Goal: Task Accomplishment & Management: Manage account settings

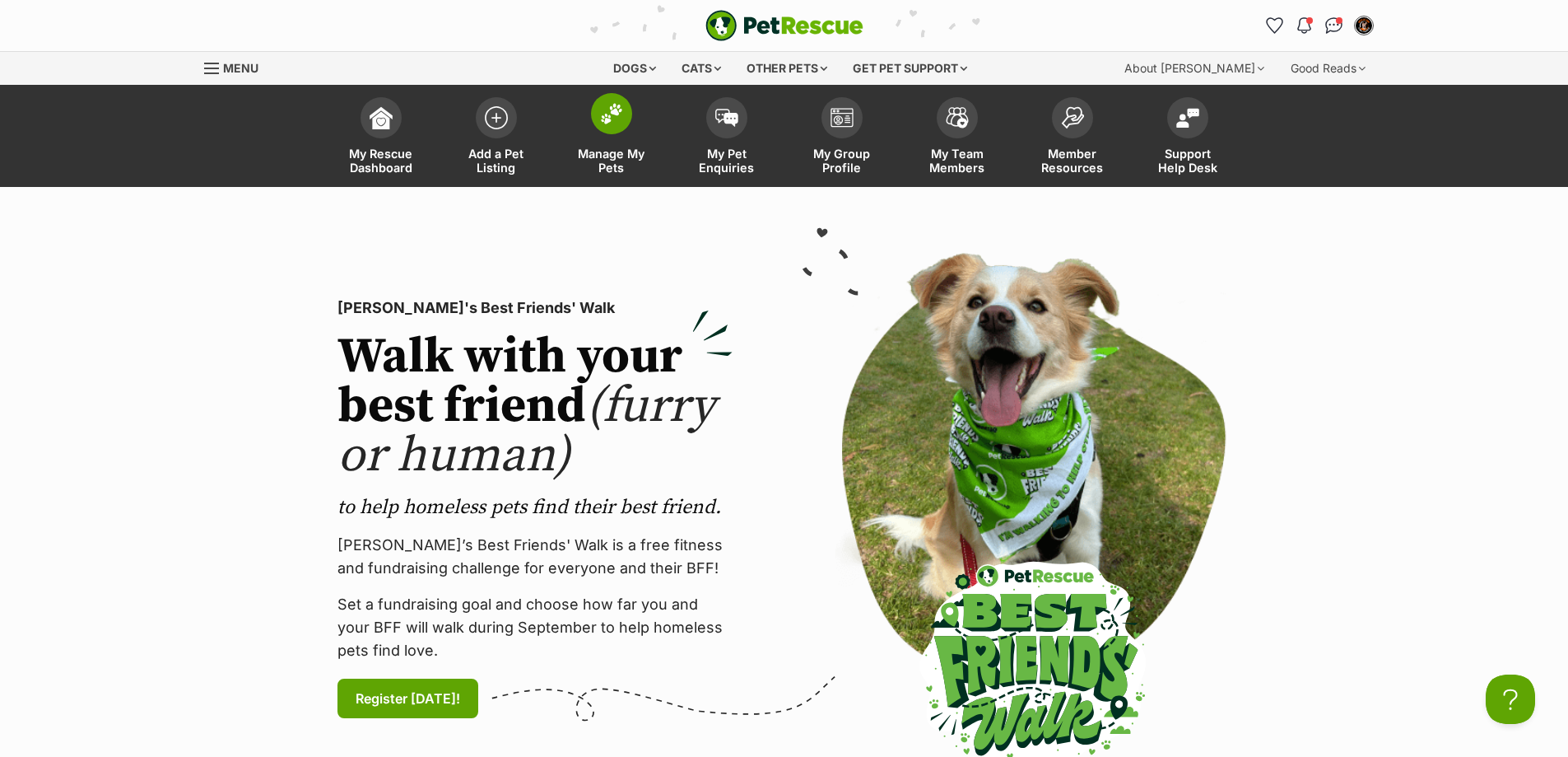
click at [608, 117] on img at bounding box center [611, 114] width 23 height 21
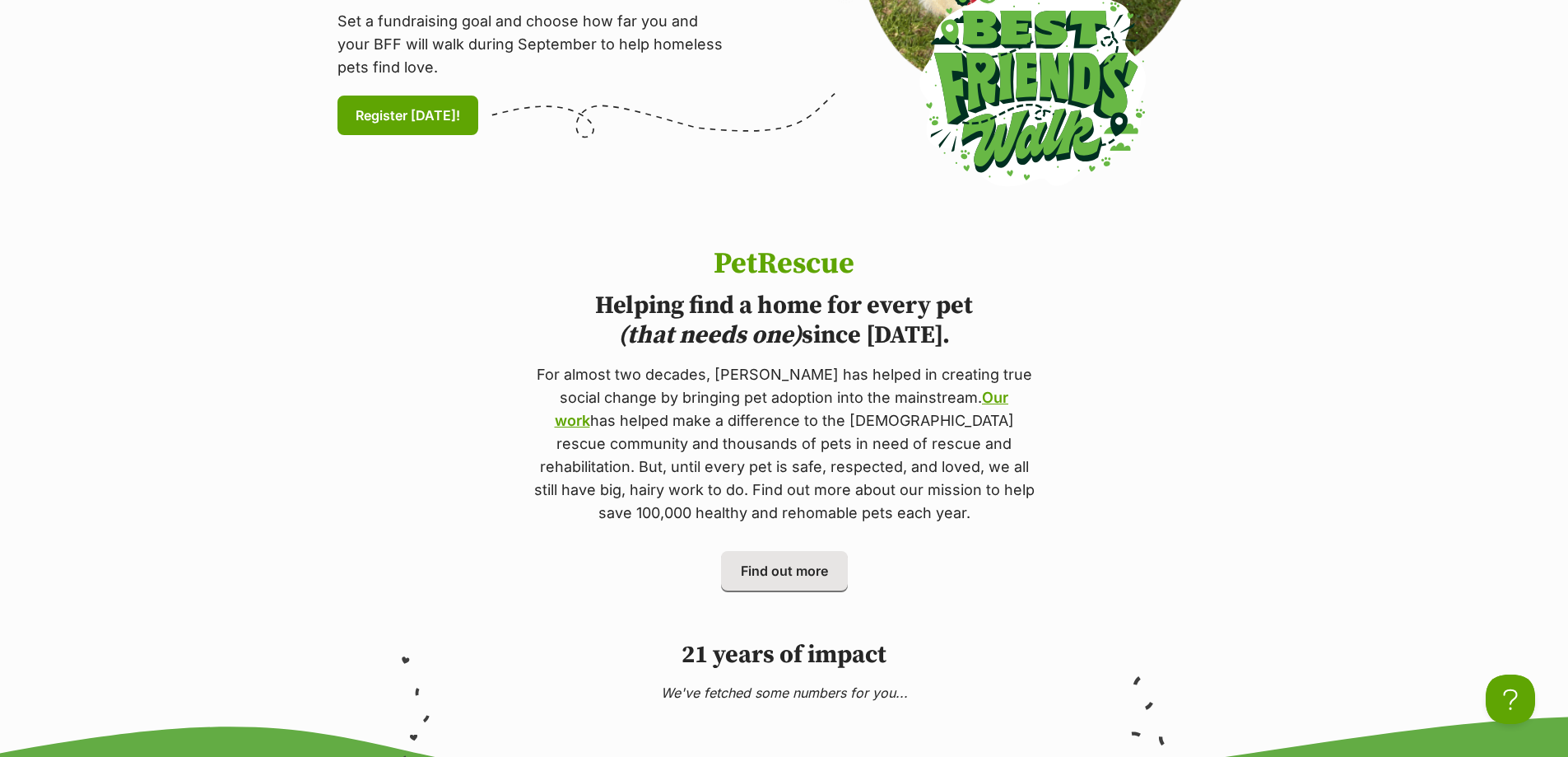
scroll to position [741, 0]
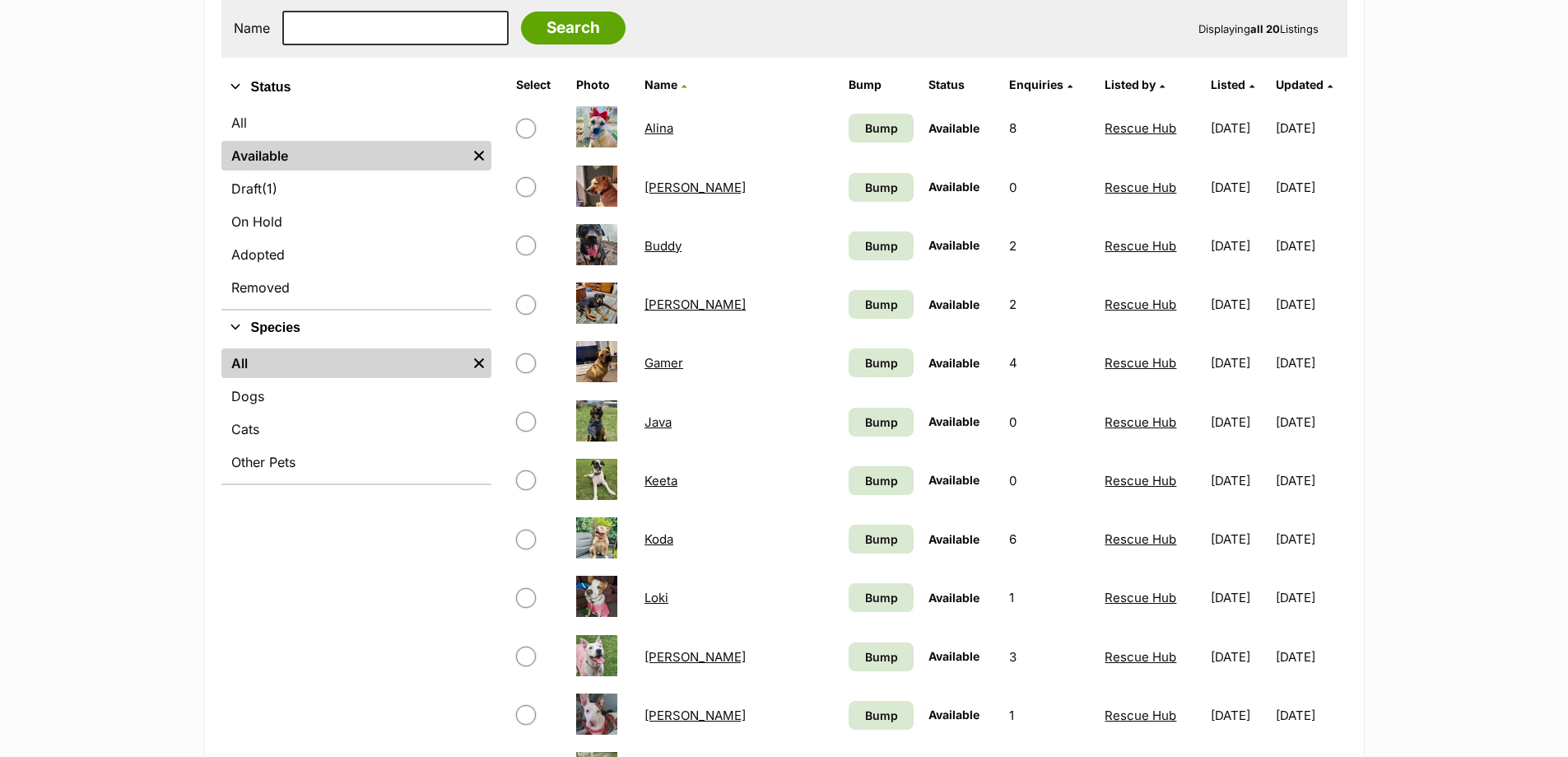
scroll to position [494, 0]
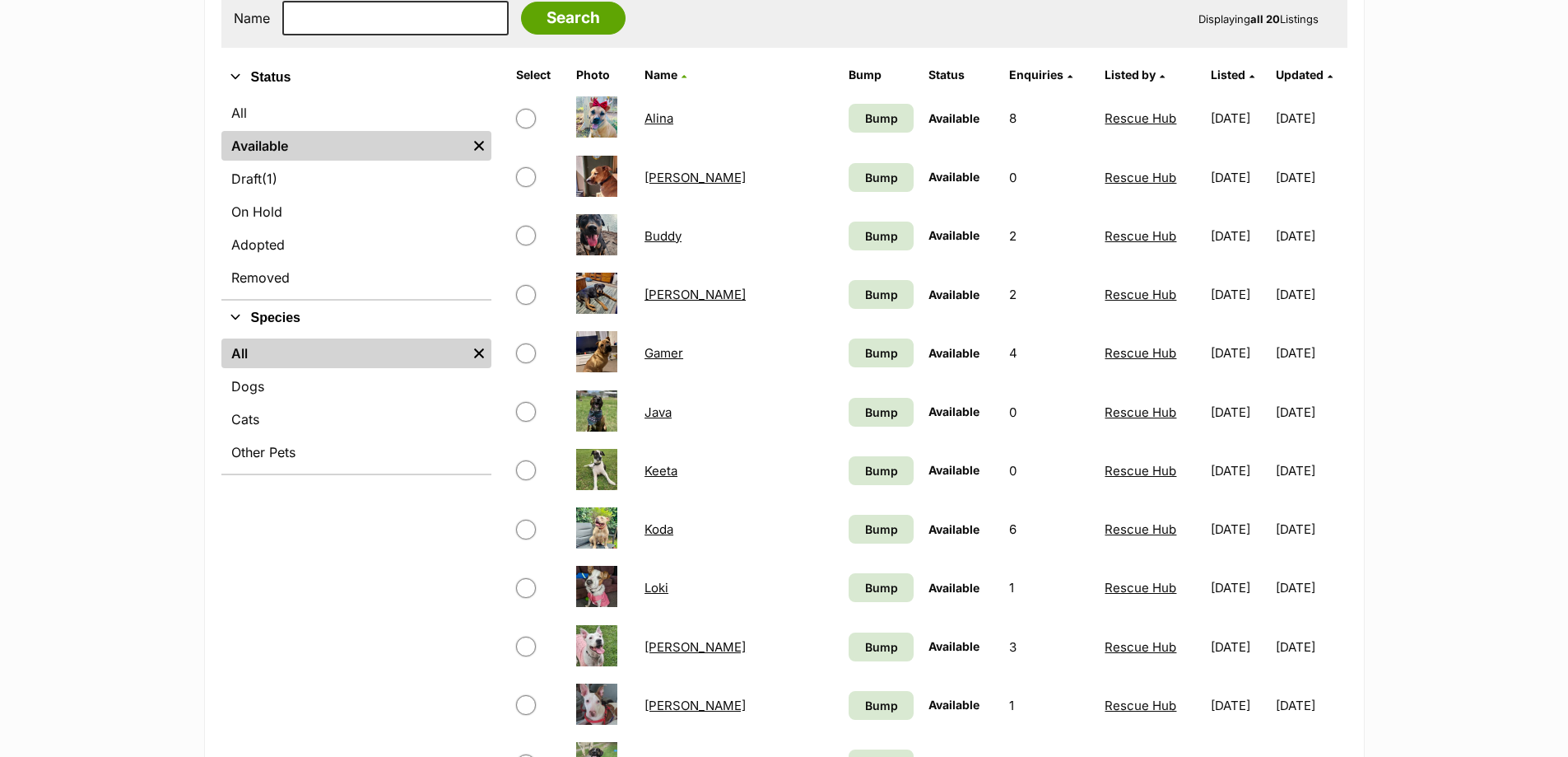
click at [673, 711] on link "[PERSON_NAME]" at bounding box center [695, 705] width 101 height 16
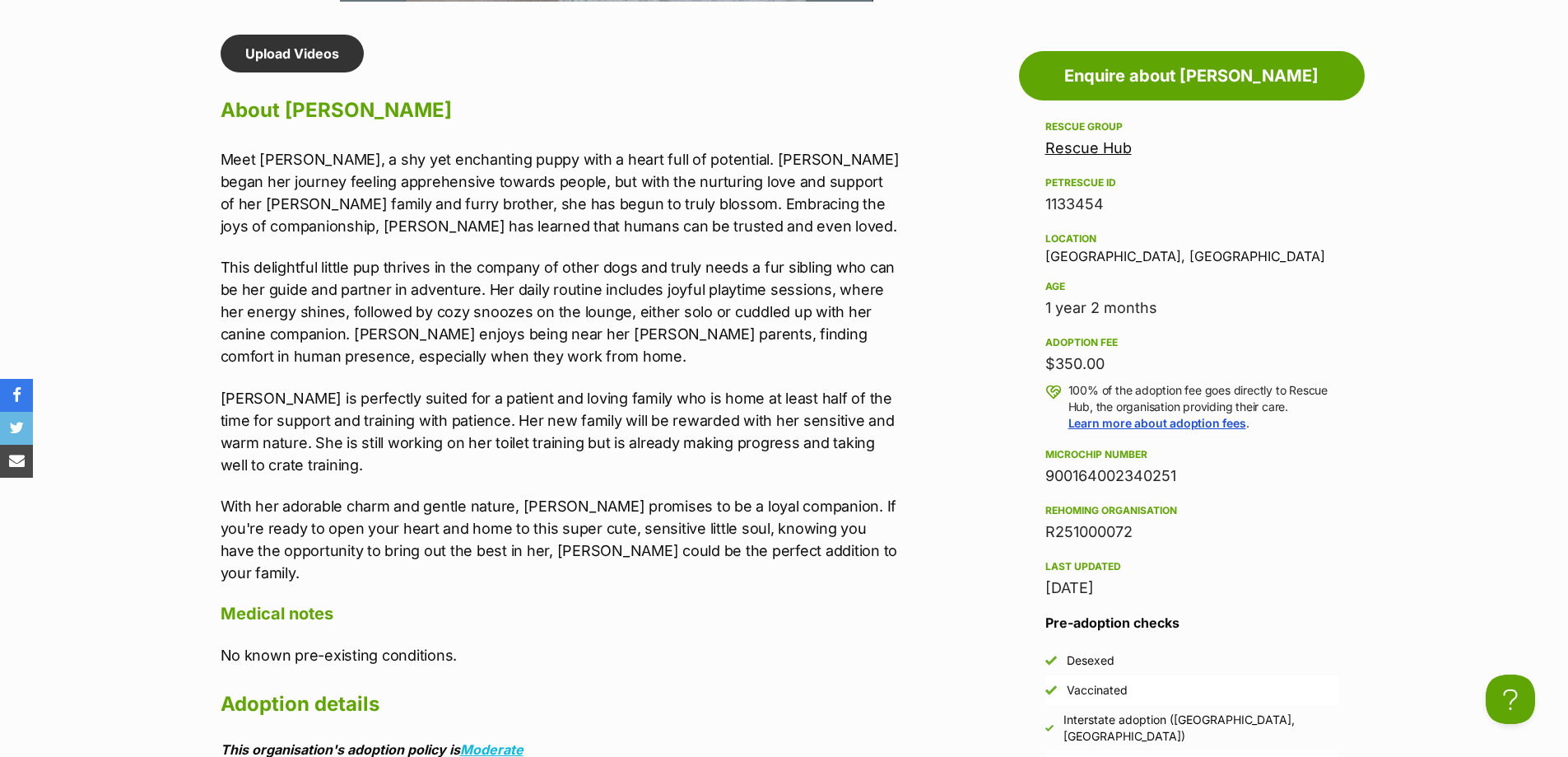
click at [701, 299] on p "This delightful little pup thrives in the company of other dogs and truly needs…" at bounding box center [560, 312] width 680 height 111
